Goal: Task Accomplishment & Management: Use online tool/utility

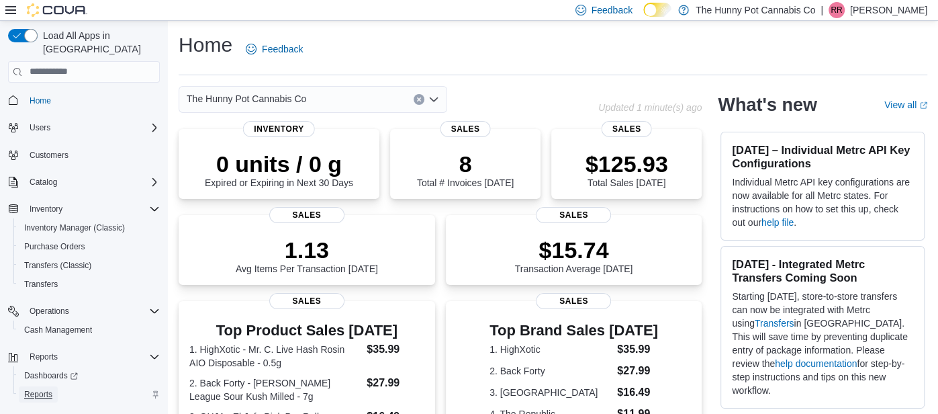
click at [39, 389] on span "Reports" at bounding box center [38, 394] width 28 height 11
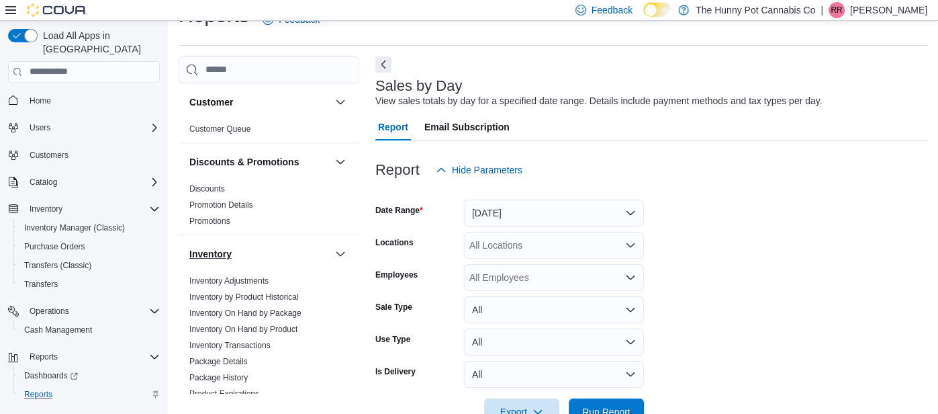
scroll to position [30, 0]
click at [232, 324] on link "Inventory On Hand by Product" at bounding box center [243, 328] width 108 height 9
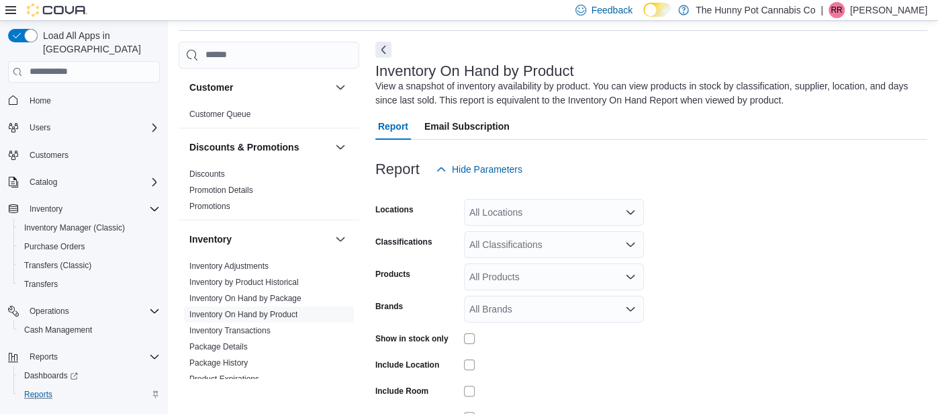
scroll to position [85, 0]
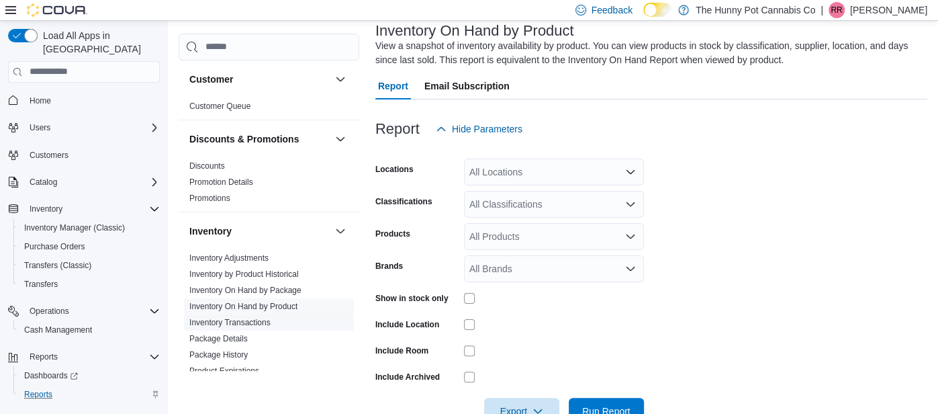
click at [269, 320] on link "Inventory Transactions" at bounding box center [229, 322] width 81 height 9
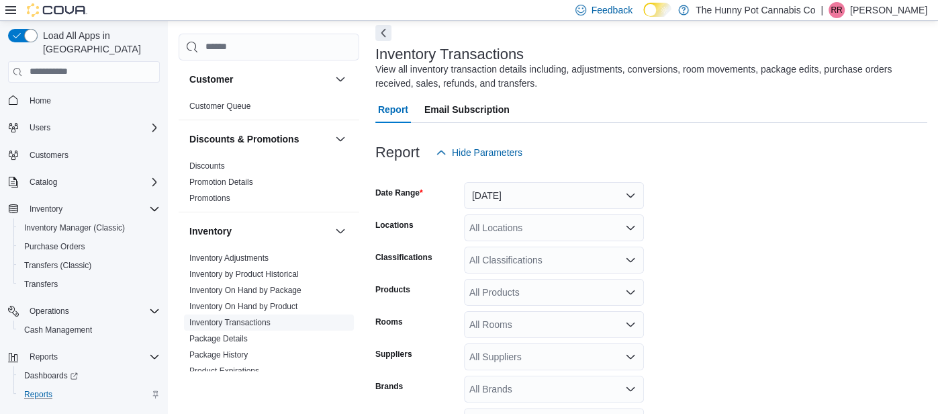
scroll to position [44, 0]
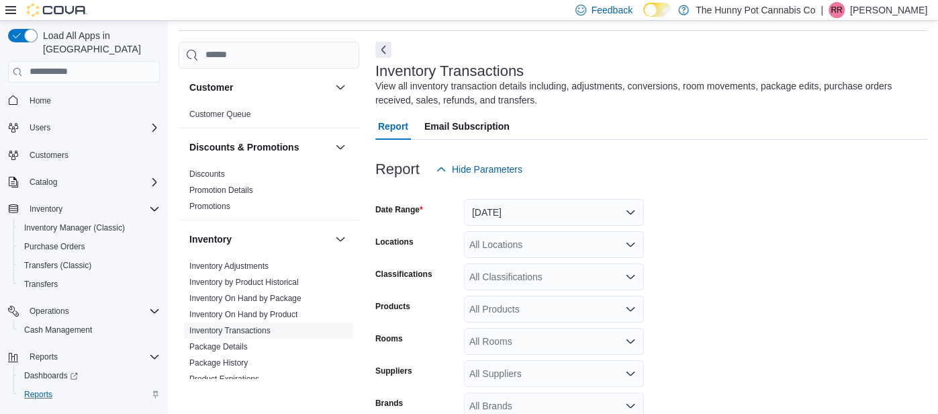
click at [517, 237] on div "All Locations" at bounding box center [554, 244] width 180 height 27
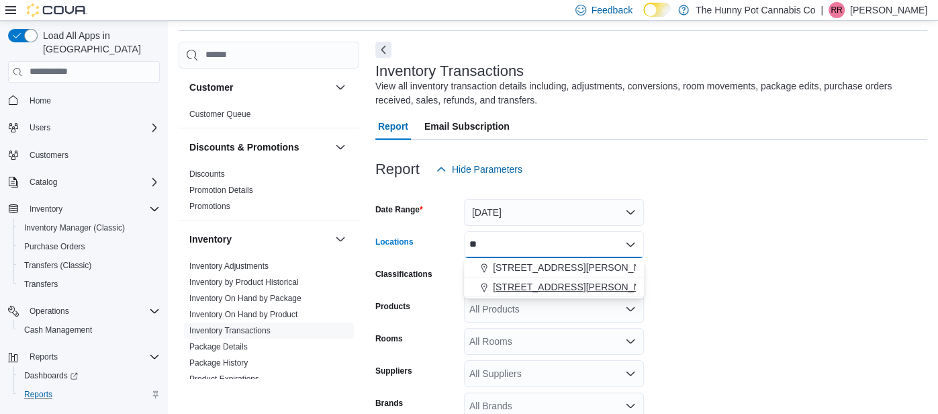
type input "**"
click at [515, 277] on button "[STREET_ADDRESS][PERSON_NAME]" at bounding box center [554, 286] width 180 height 19
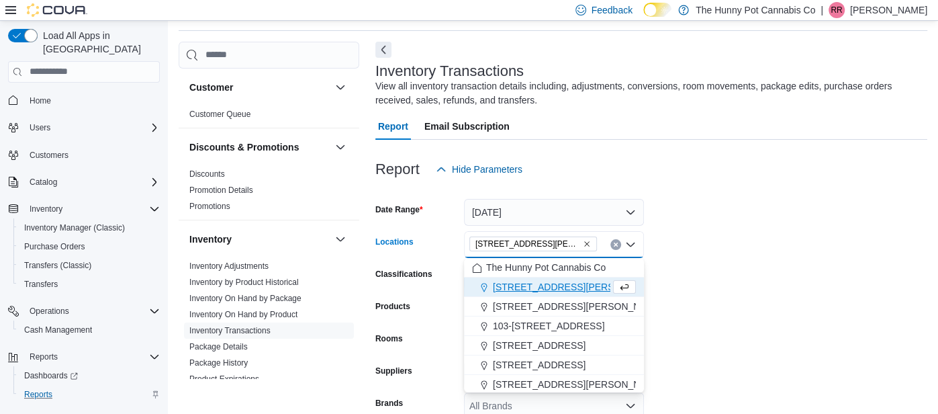
click at [718, 236] on form "Date Range [DATE] Locations [STREET_ADDRESS][PERSON_NAME] Selected. [STREET_ADD…" at bounding box center [651, 336] width 552 height 306
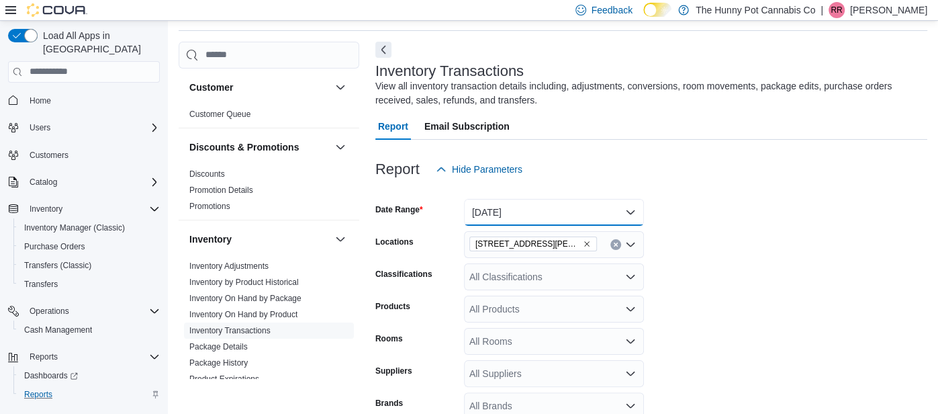
click at [635, 207] on button "[DATE]" at bounding box center [554, 212] width 180 height 27
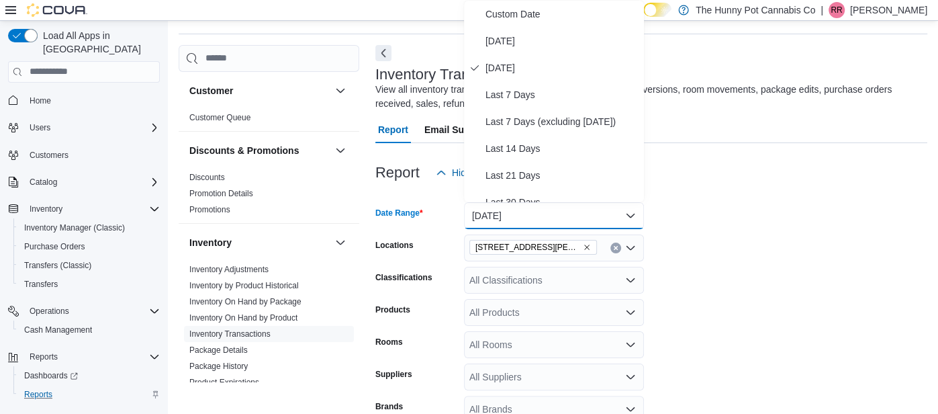
scroll to position [201, 0]
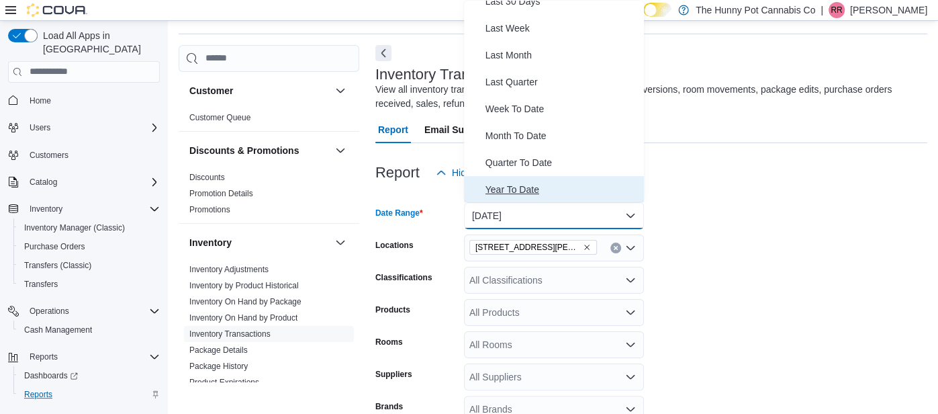
click at [561, 194] on span "Year To Date" at bounding box center [562, 189] width 153 height 16
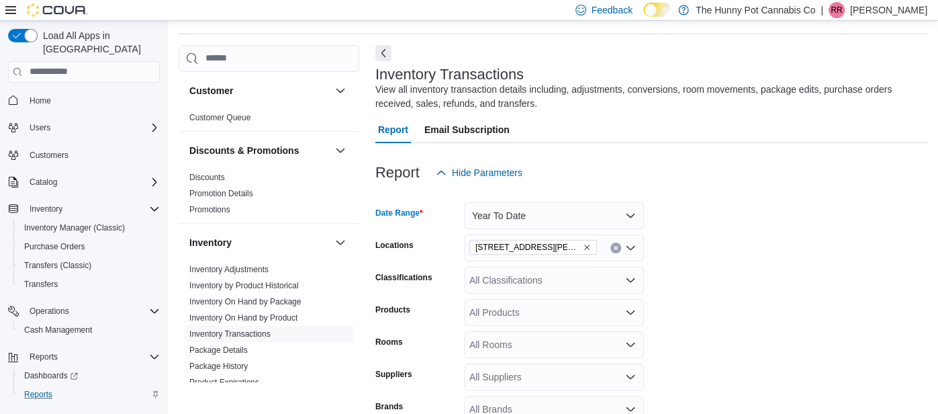
click at [649, 185] on div "Report Hide Parameters" at bounding box center [651, 172] width 552 height 27
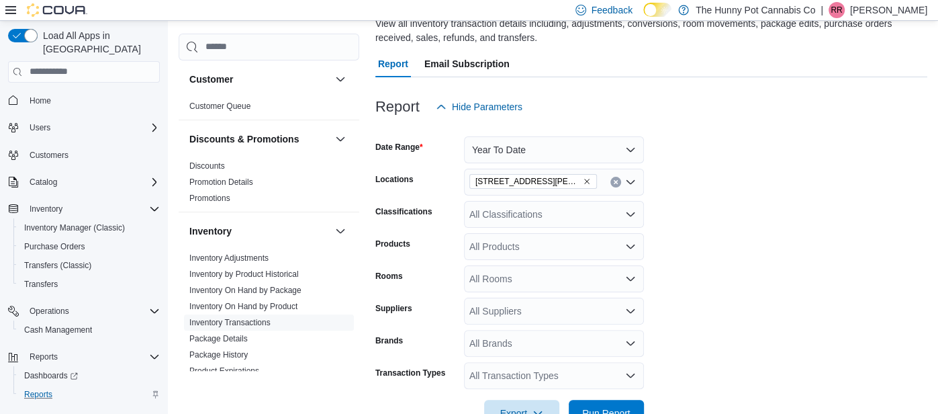
scroll to position [107, 0]
click at [521, 250] on div "All Products" at bounding box center [554, 245] width 180 height 27
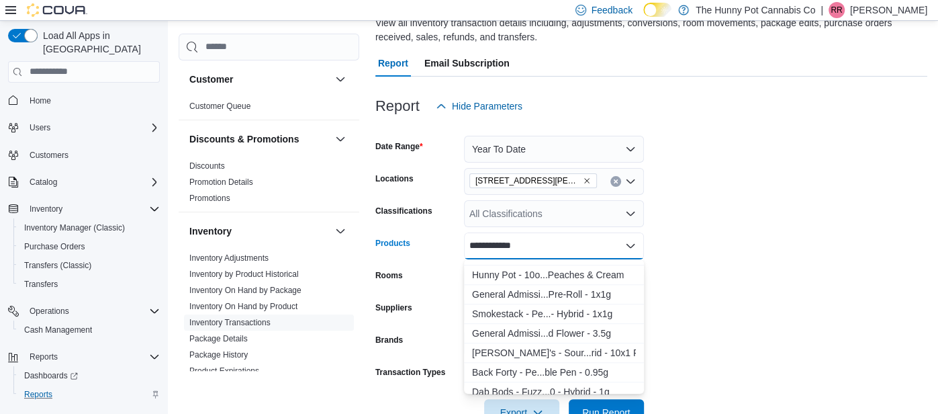
scroll to position [839, 0]
type input "**********"
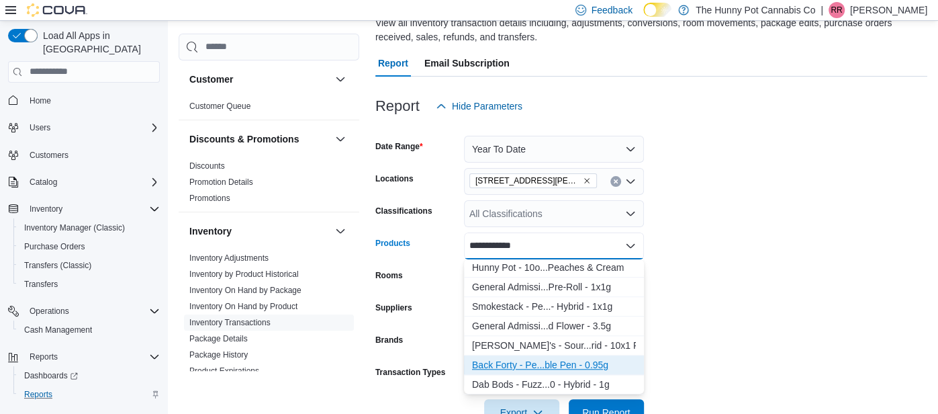
click at [521, 364] on div "Back Forty - Pe...ble Pen - 0.95g" at bounding box center [554, 364] width 164 height 13
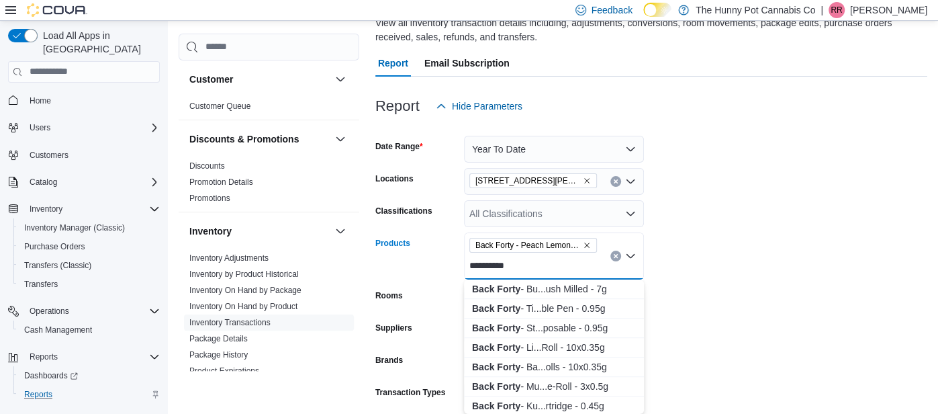
scroll to position [607, 0]
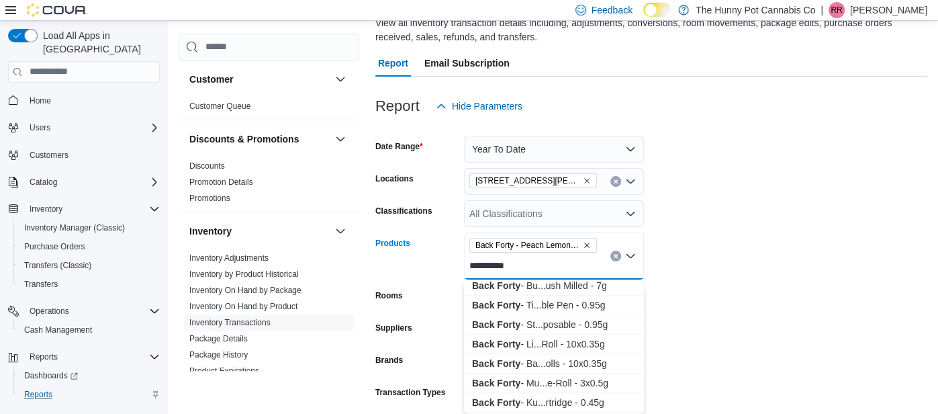
click at [717, 291] on form "**********" at bounding box center [651, 283] width 552 height 326
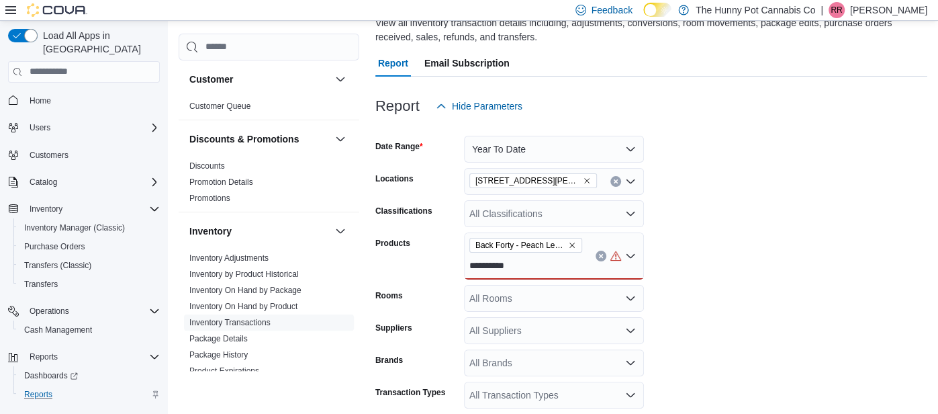
scroll to position [166, 0]
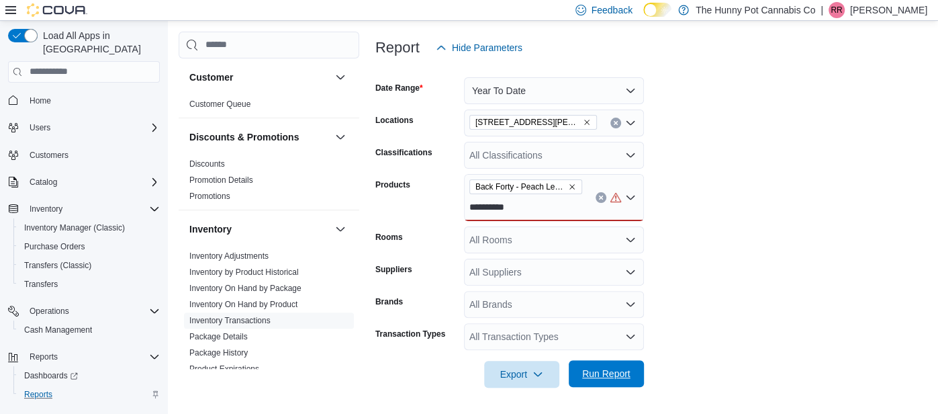
click at [601, 375] on span "Run Report" at bounding box center [606, 373] width 48 height 13
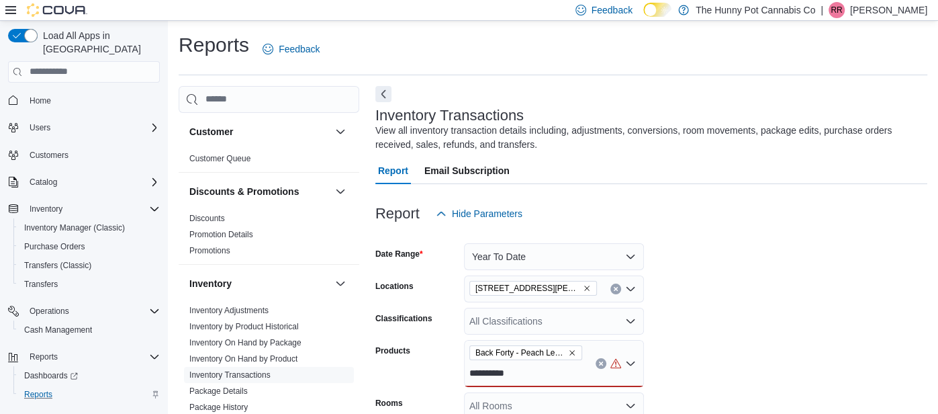
click at [599, 363] on icon "Clear input" at bounding box center [600, 363] width 5 height 5
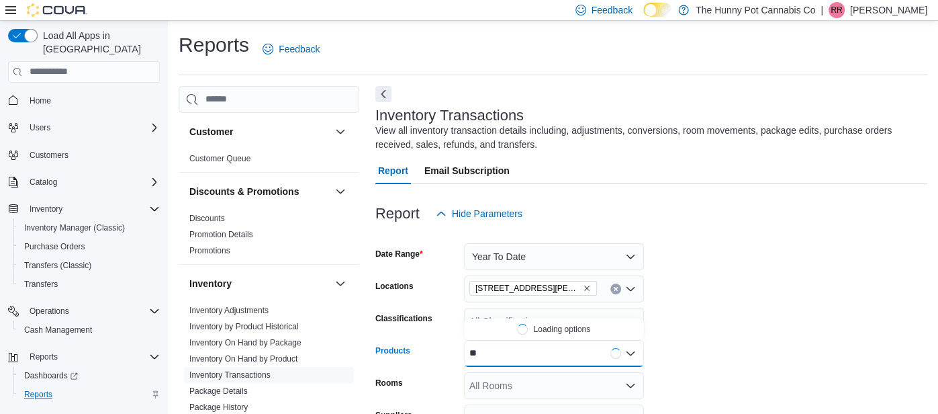
type input "*"
click at [723, 309] on form "Date Range Year To Date Locations [STREET_ADDRESS][PERSON_NAME] Classifications…" at bounding box center [651, 380] width 552 height 306
click at [527, 351] on div "All Products" at bounding box center [554, 353] width 180 height 27
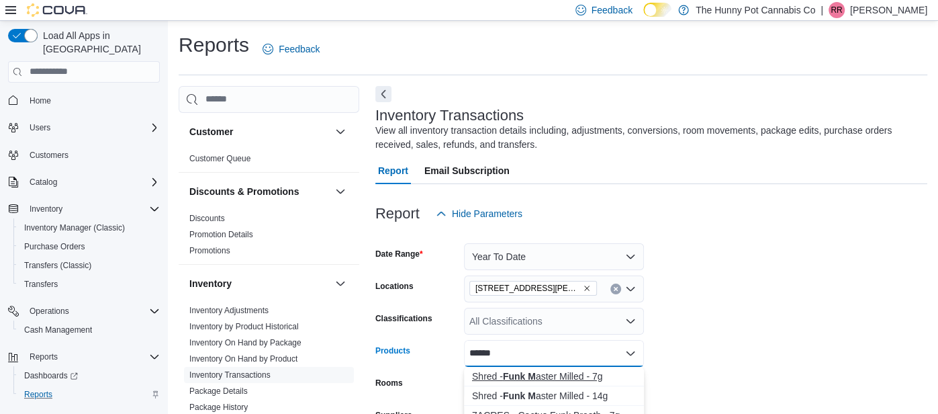
type input "******"
click at [510, 379] on strong "Funk M" at bounding box center [519, 376] width 33 height 11
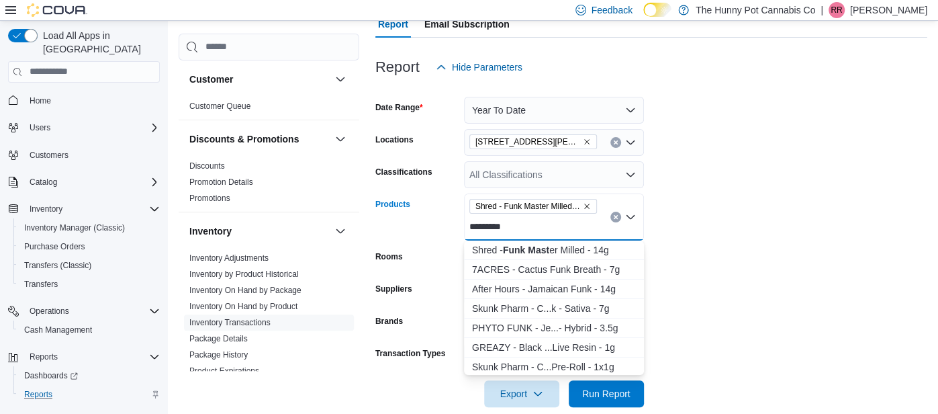
scroll to position [1, 0]
type input "*********"
click at [535, 248] on strong "Funk Mast" at bounding box center [526, 248] width 46 height 11
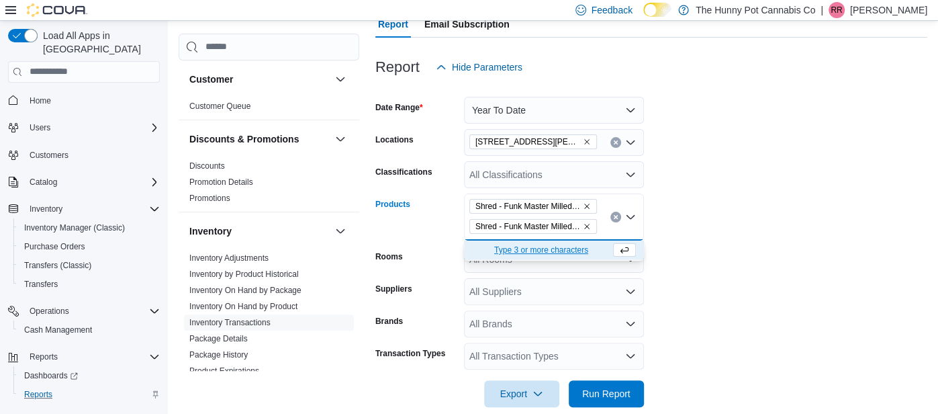
scroll to position [0, 0]
click at [622, 388] on span "Run Report" at bounding box center [606, 392] width 48 height 13
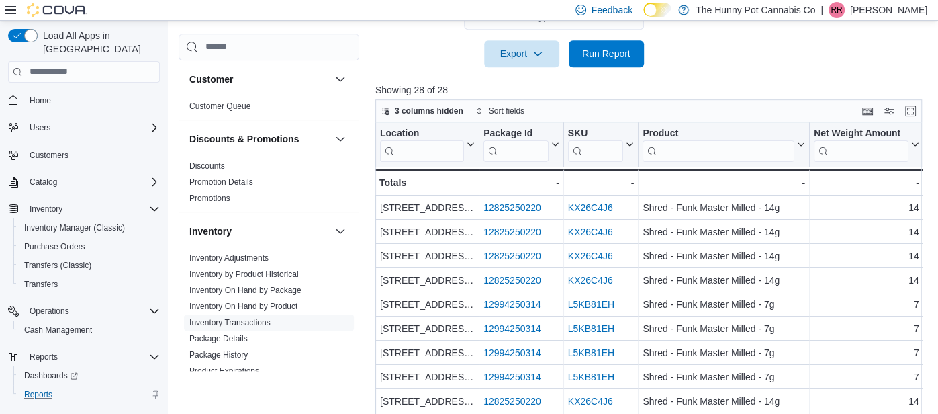
scroll to position [485, 0]
